Goal: Information Seeking & Learning: Learn about a topic

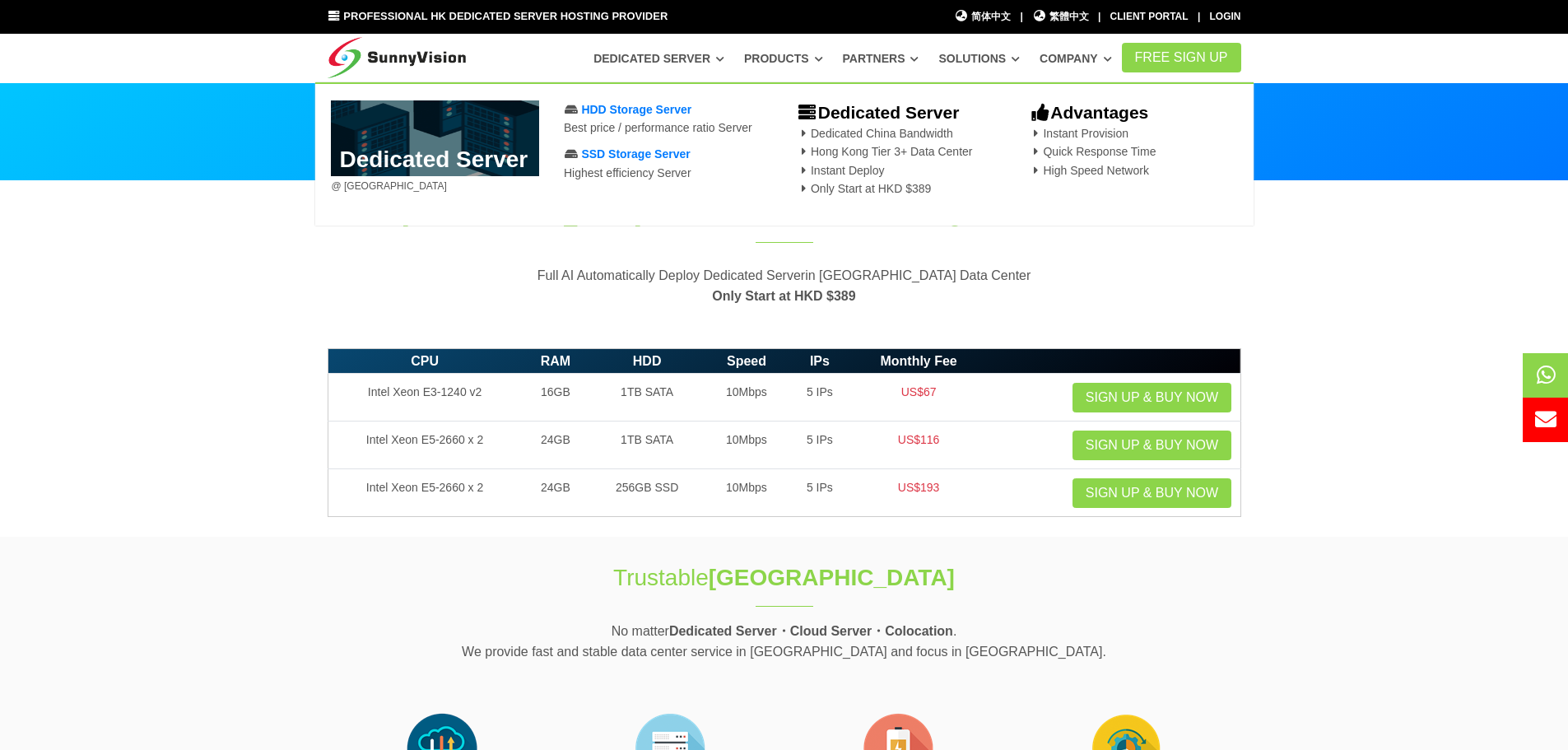
click at [1271, 315] on section "Hong Kong Dedicated Server Web Hosting Automation Service Full AI Automatically…" at bounding box center [784, 261] width 1568 height 159
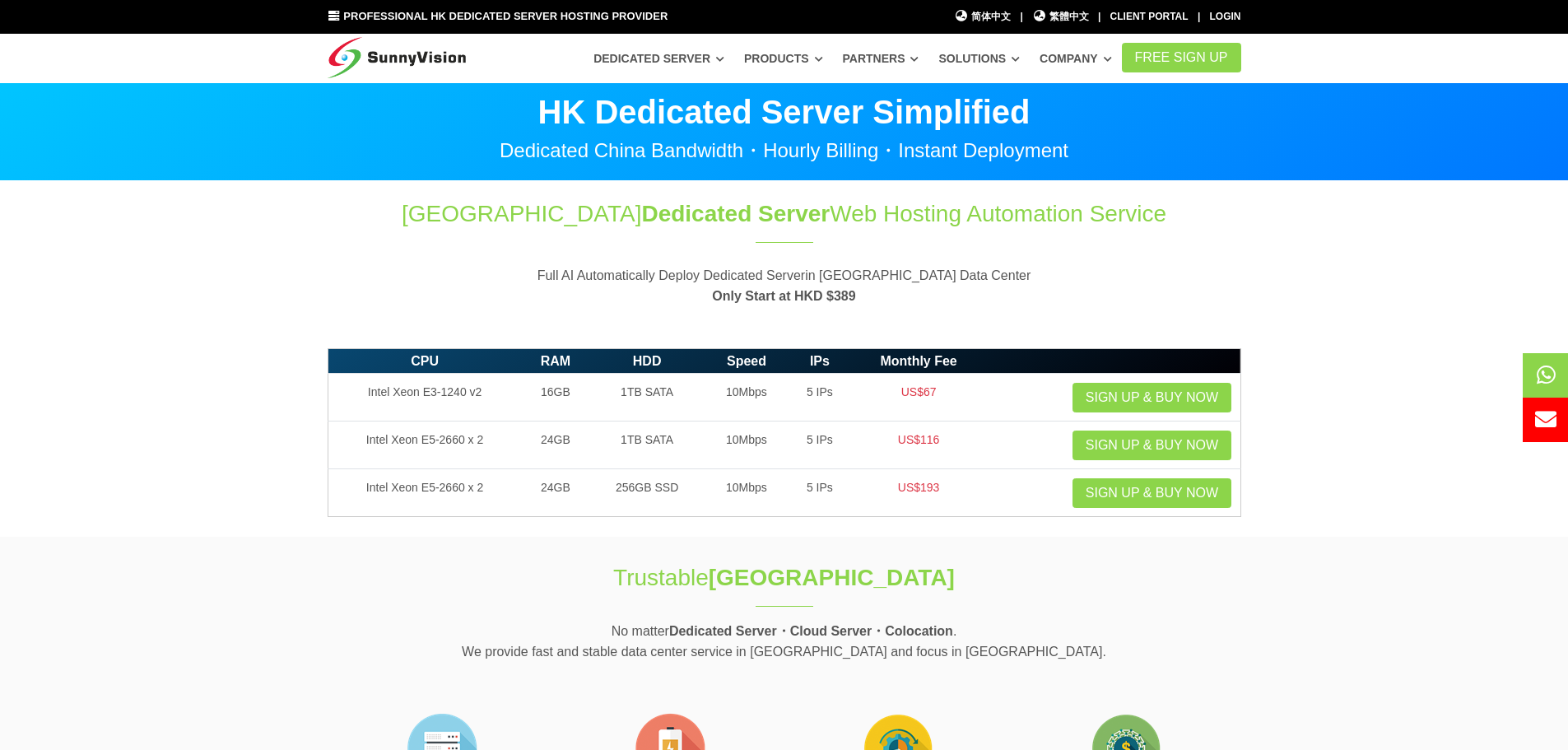
click at [832, 151] on p "Dedicated China Bandwidth・Hourly Billing・Instant Deployment" at bounding box center [784, 151] width 914 height 20
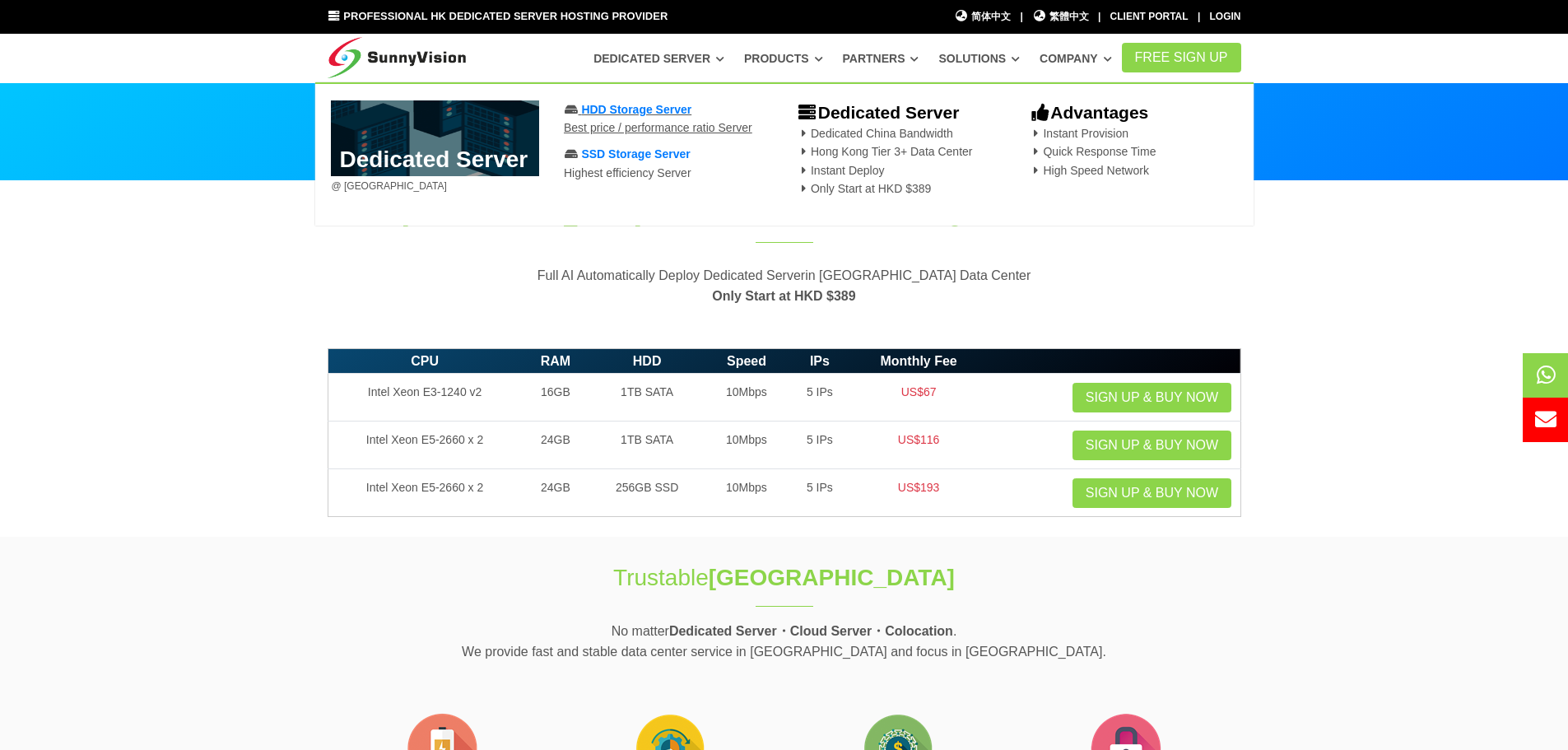
click at [662, 108] on span "HDD Storage Server" at bounding box center [636, 109] width 111 height 13
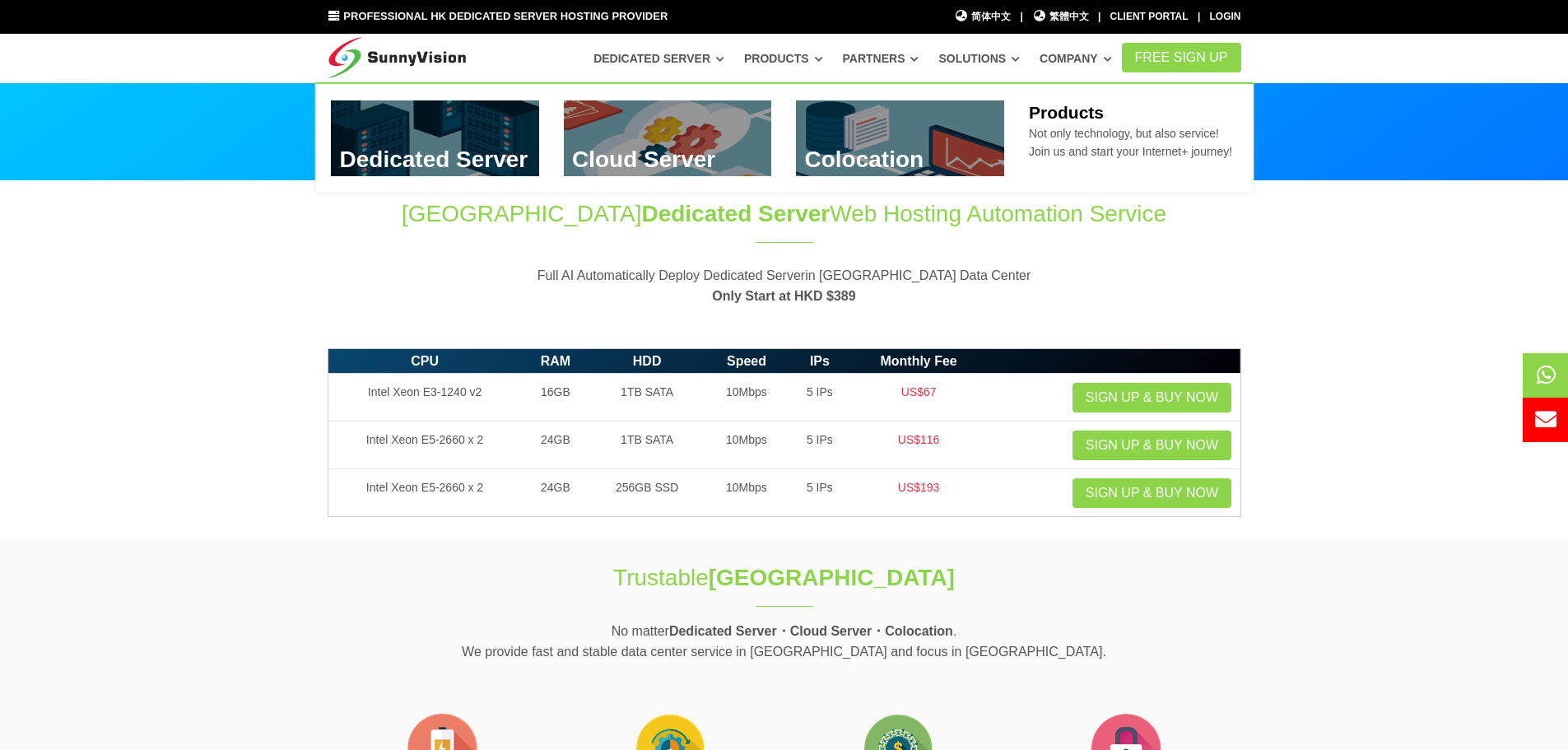
click at [724, 126] on link at bounding box center [668, 138] width 209 height 76
